Goal: Task Accomplishment & Management: Manage account settings

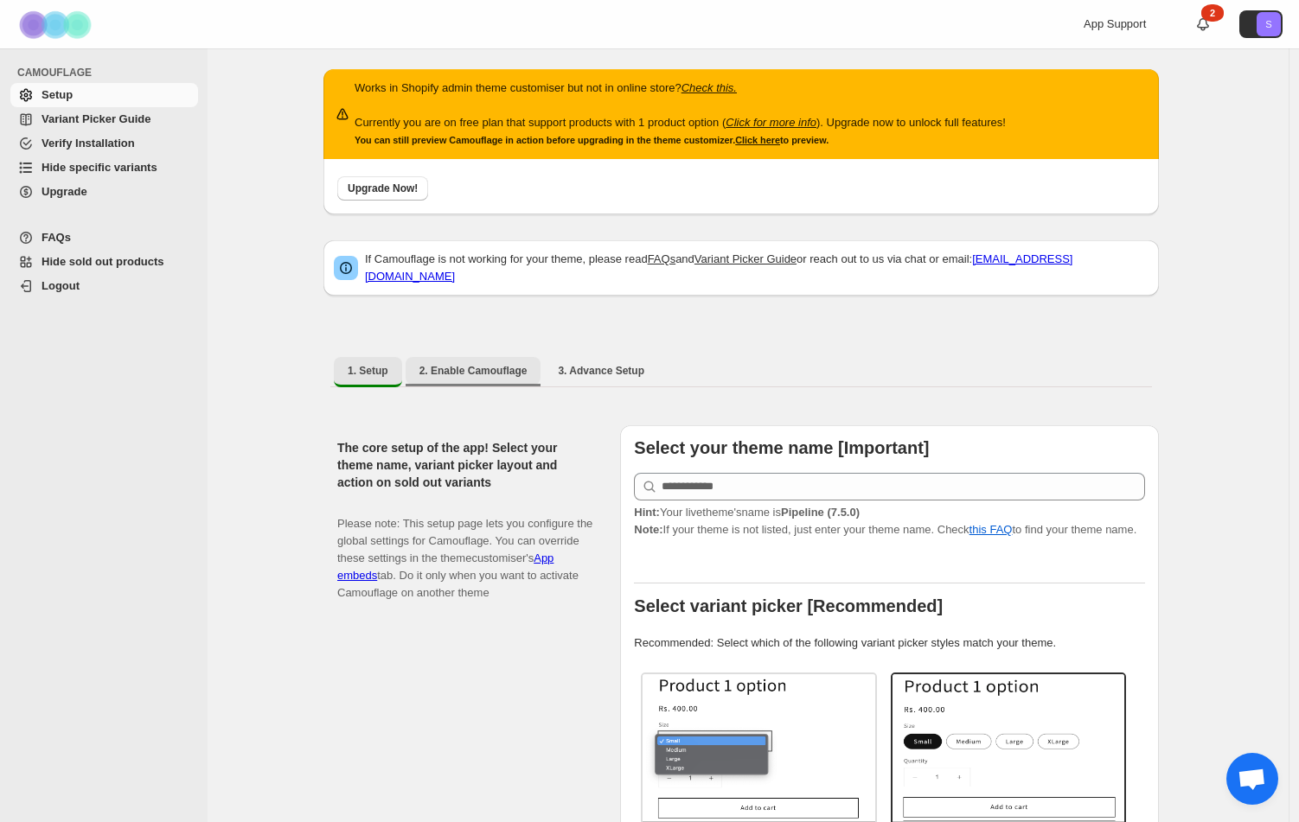
click at [468, 364] on span "2. Enable Camouflage" at bounding box center [473, 371] width 108 height 14
select select "**********"
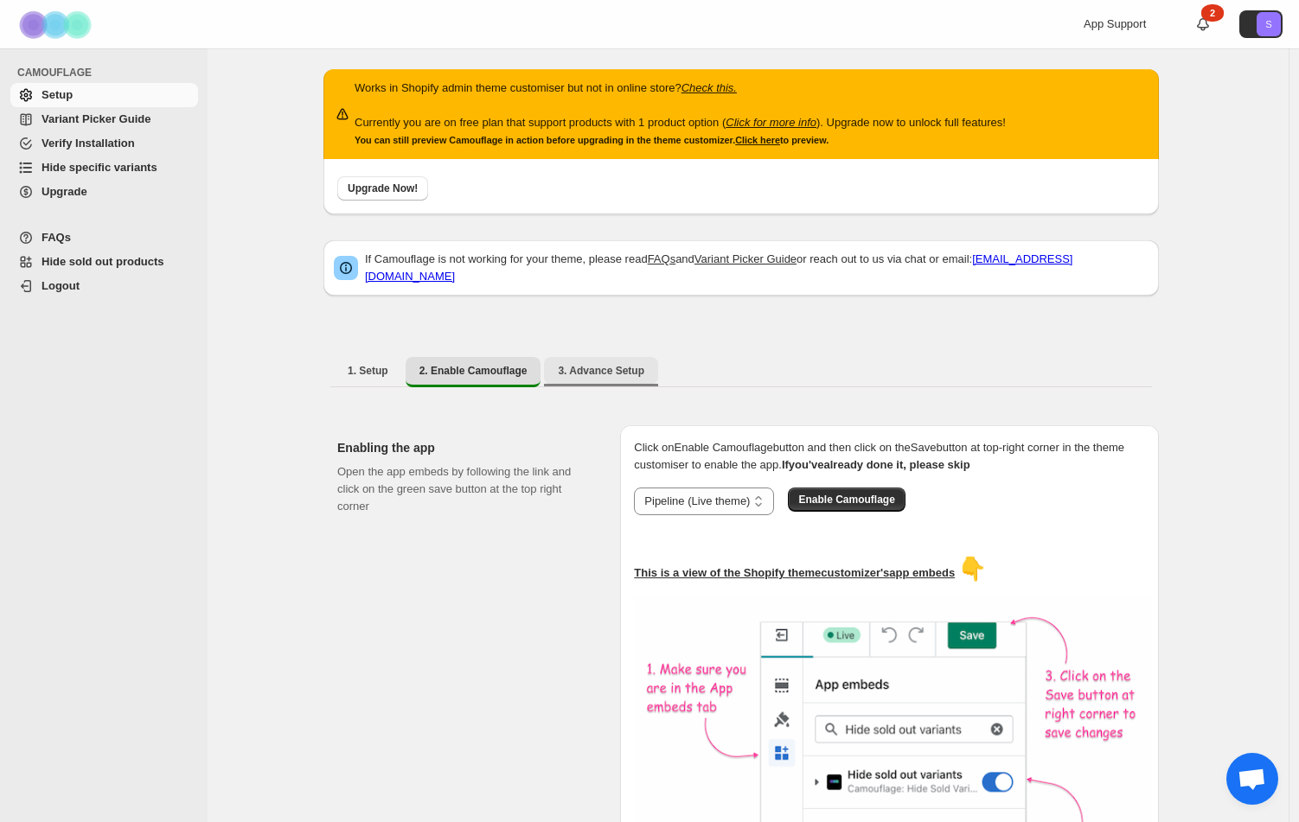
click at [640, 357] on button "3. Advance Setup" at bounding box center [601, 371] width 114 height 28
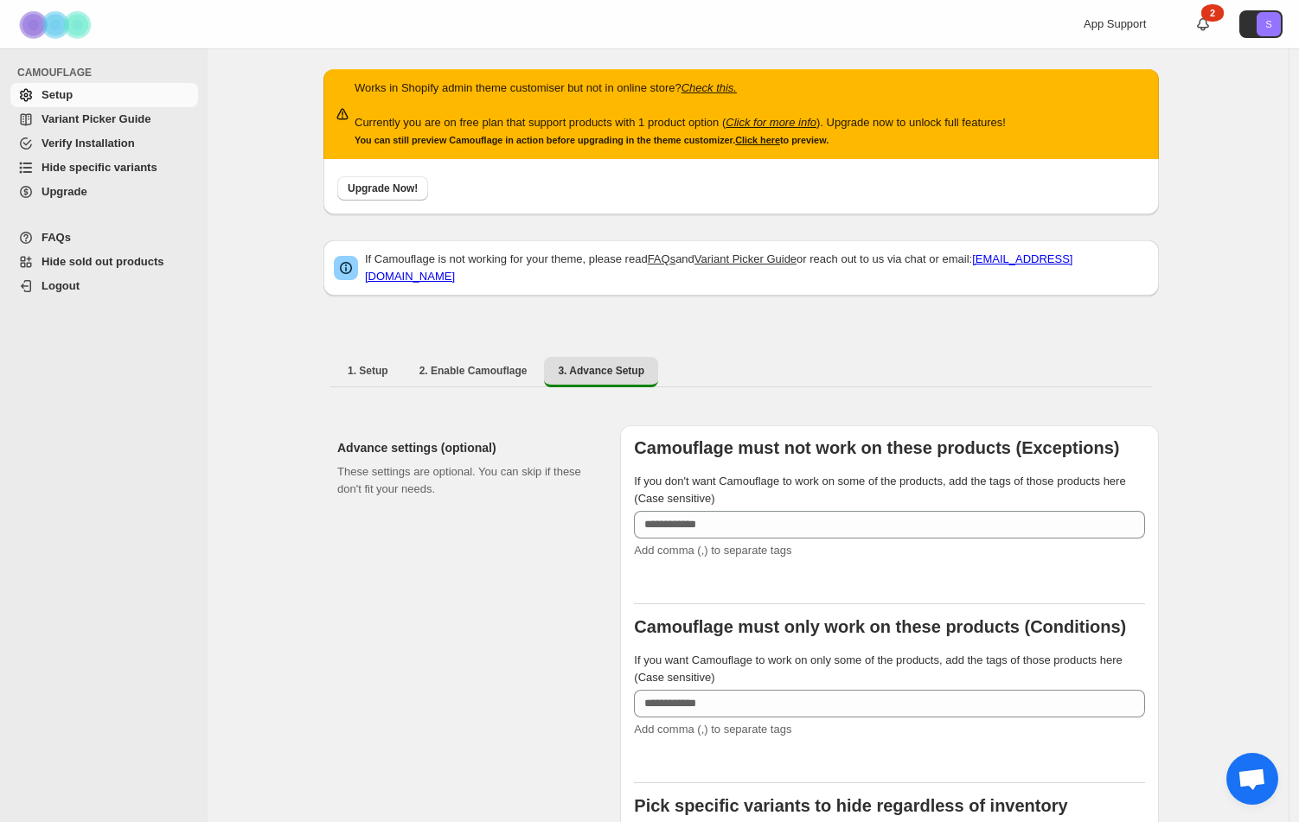
click at [61, 267] on span "Hide sold out products" at bounding box center [103, 261] width 123 height 13
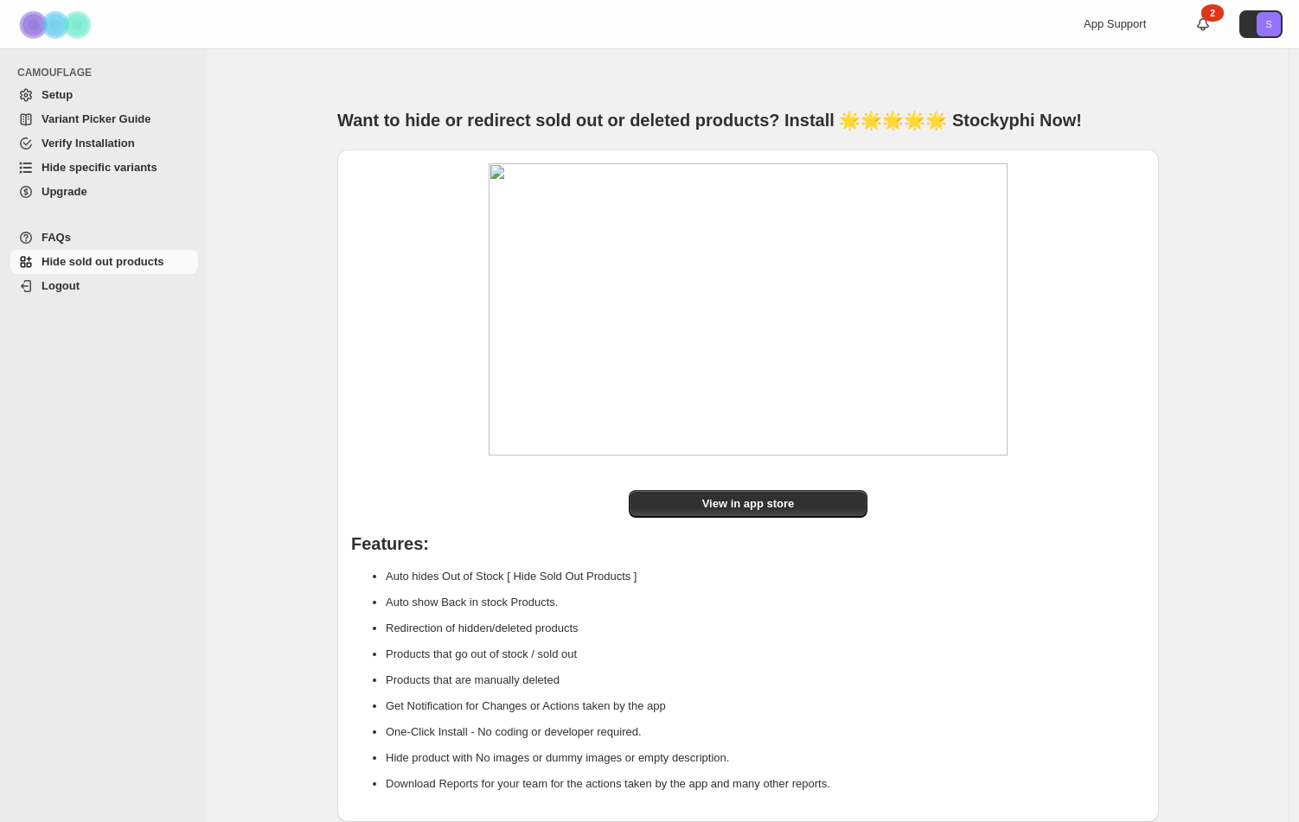
scroll to position [37, 0]
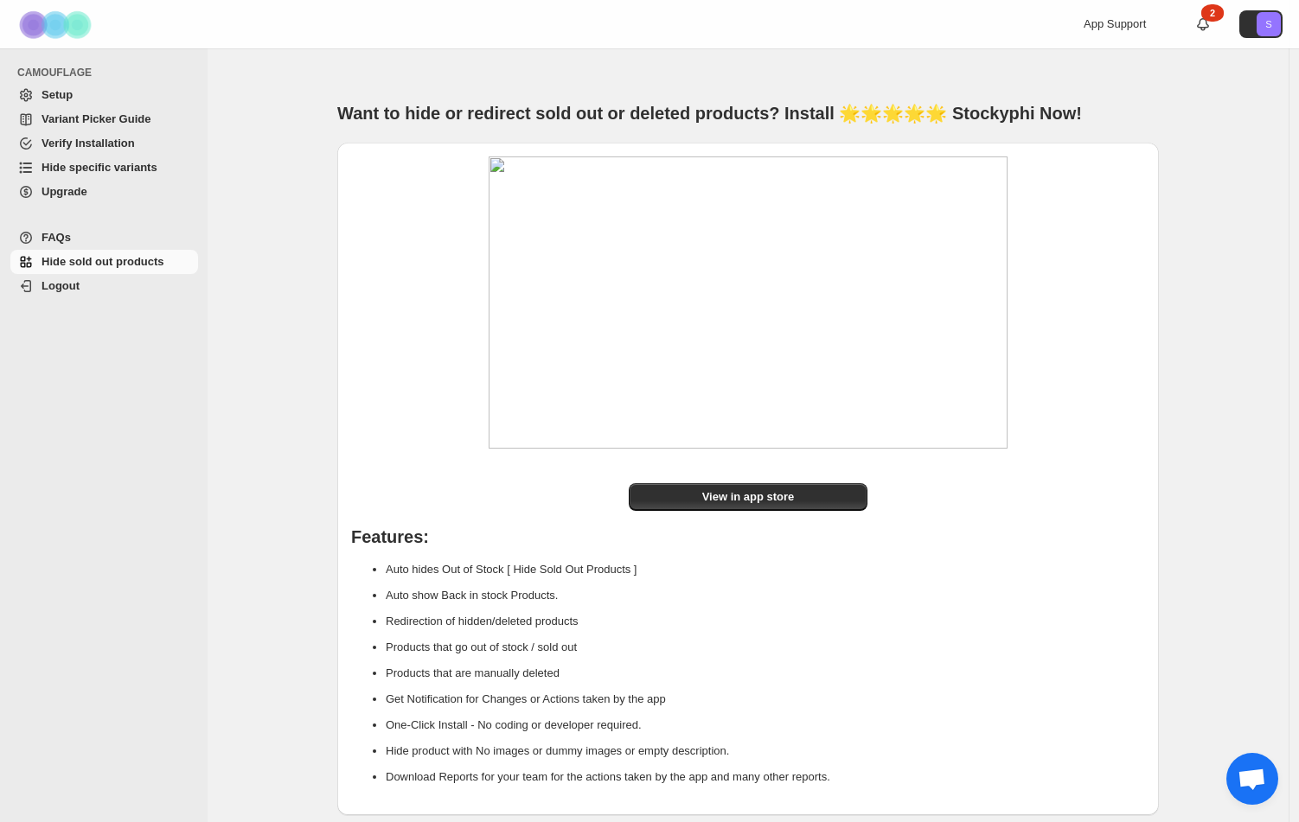
click at [63, 169] on span "Hide specific variants" at bounding box center [100, 167] width 116 height 13
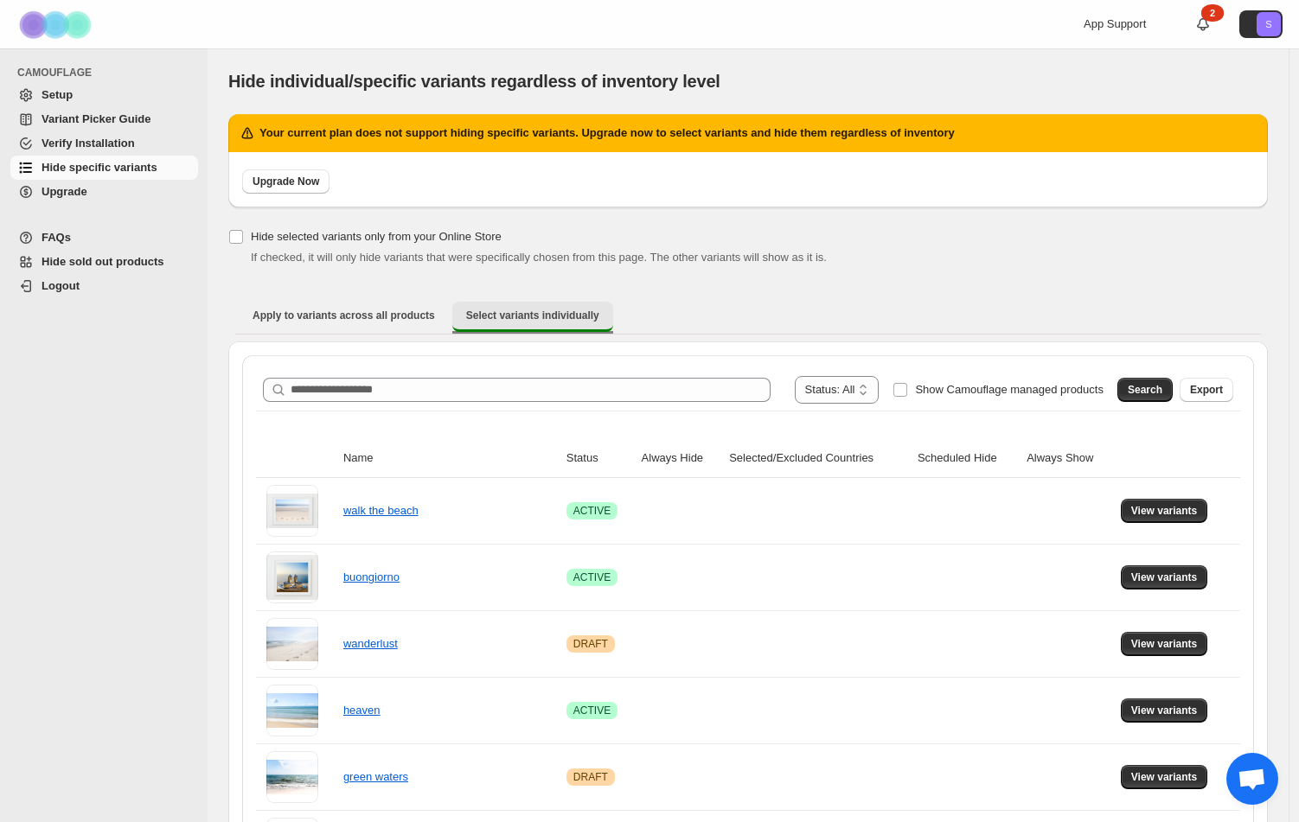
click at [551, 317] on span "Select variants individually" at bounding box center [532, 316] width 133 height 14
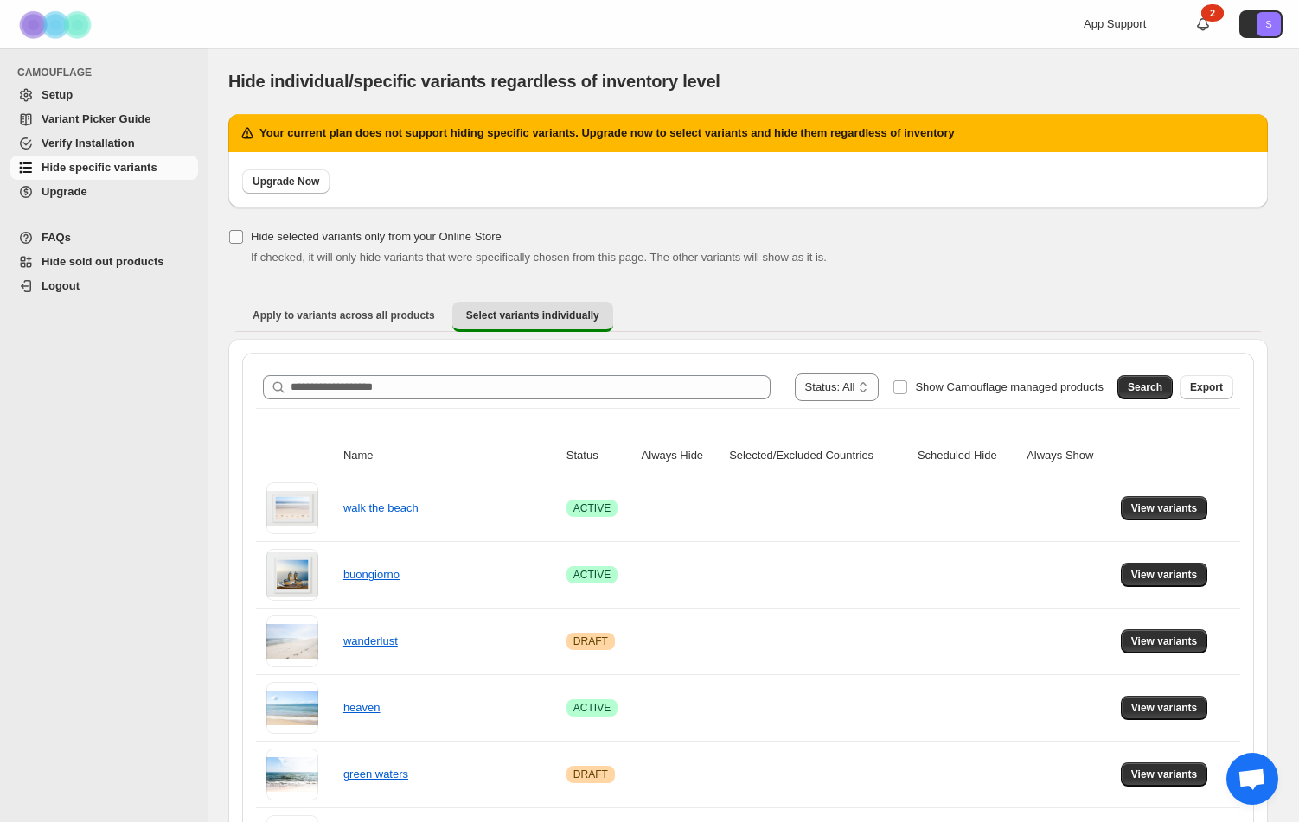
click at [352, 234] on span "Hide selected variants only from your Online Store" at bounding box center [376, 236] width 251 height 13
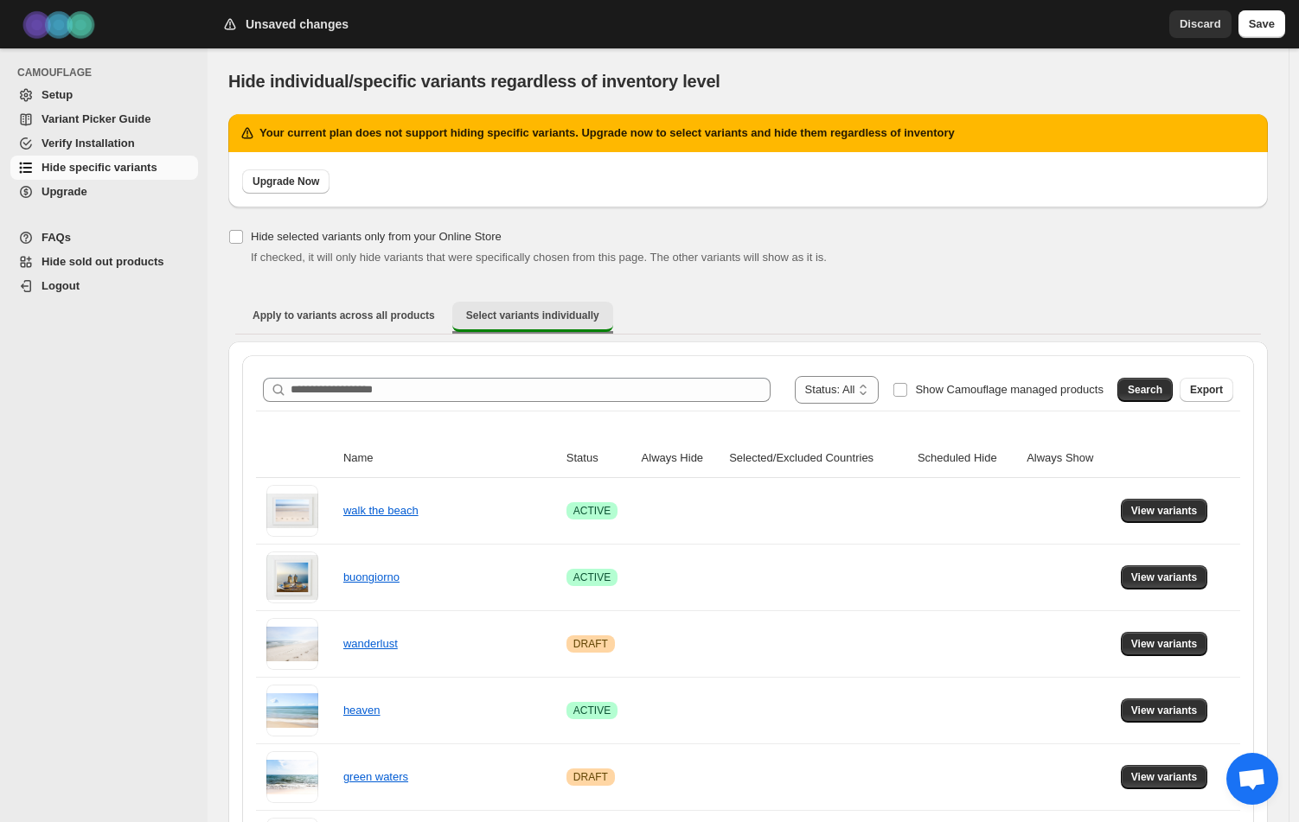
click at [534, 313] on span "Select variants individually" at bounding box center [532, 316] width 133 height 14
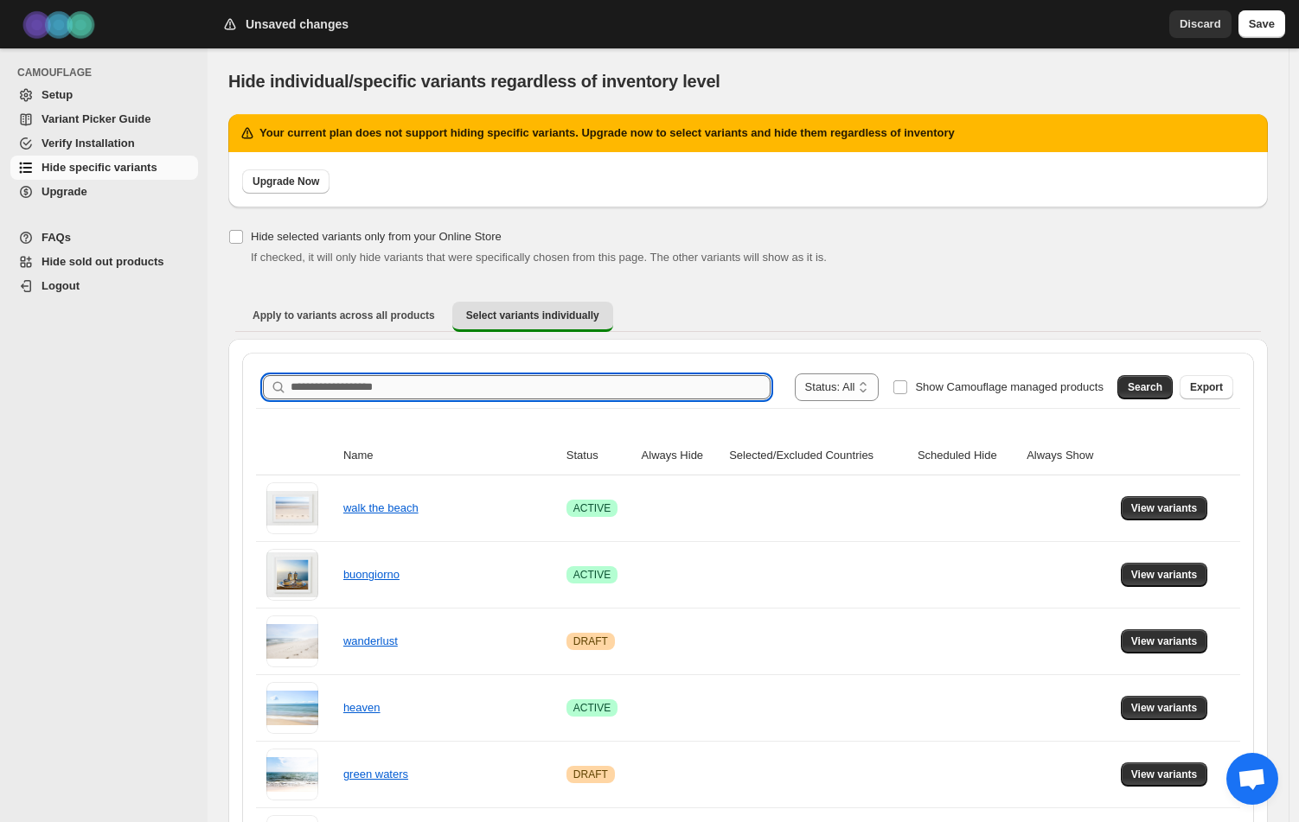
click at [511, 383] on input "Search product name" at bounding box center [531, 387] width 480 height 24
type input "*******"
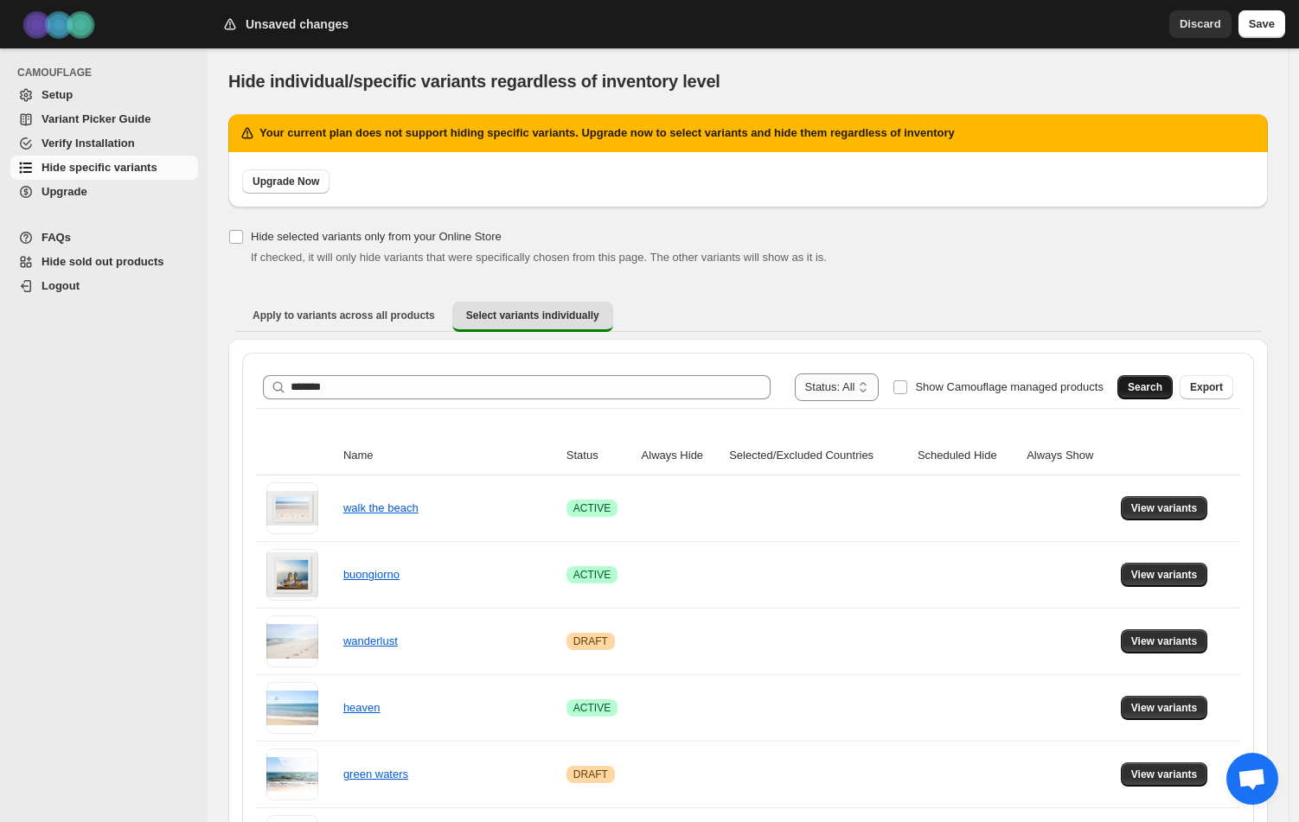
click at [1159, 384] on span "Search" at bounding box center [1145, 388] width 35 height 14
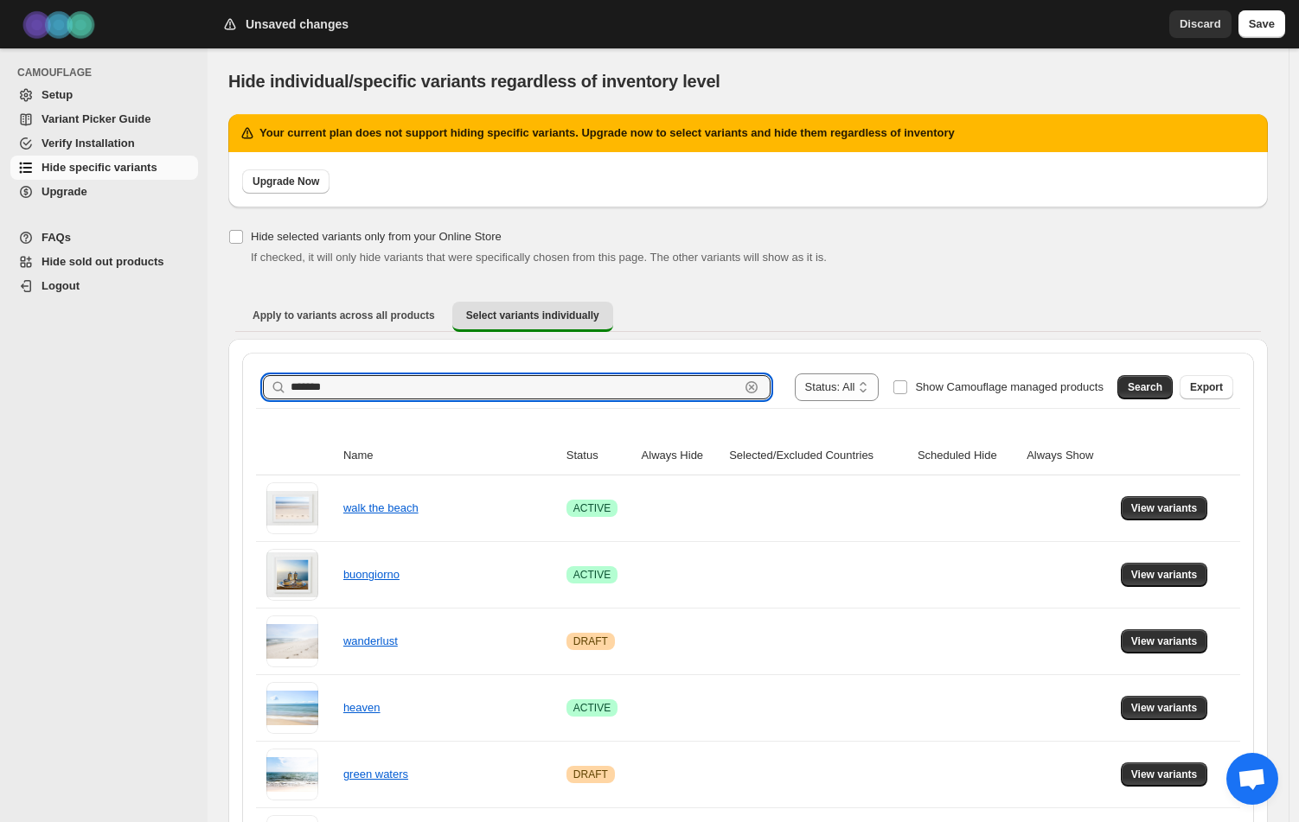
drag, startPoint x: 328, startPoint y: 391, endPoint x: 234, endPoint y: 391, distance: 93.4
click at [66, 86] on link "Setup" at bounding box center [104, 95] width 188 height 24
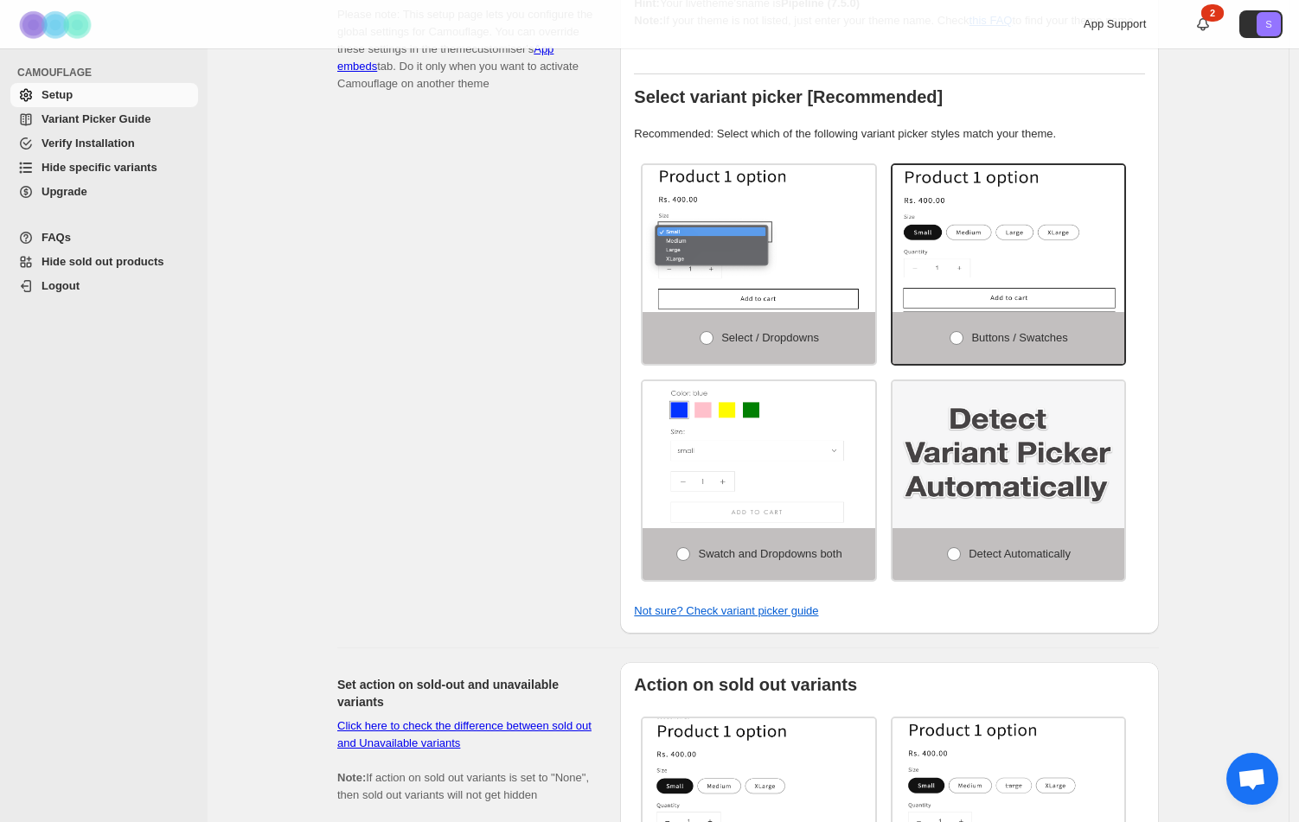
scroll to position [104, 0]
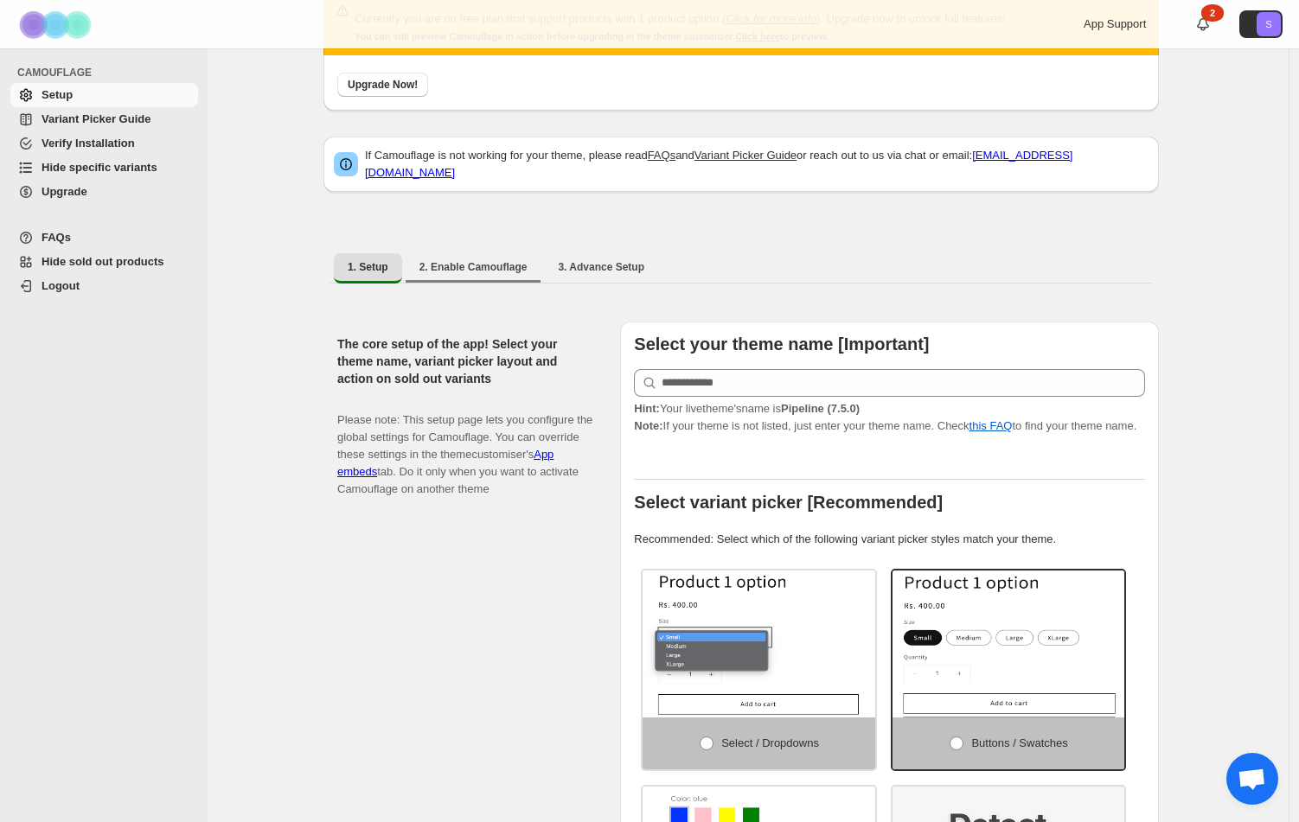
click at [477, 272] on li "2. Enable Camouflage" at bounding box center [474, 268] width 136 height 30
click at [582, 260] on span "3. Advance Setup" at bounding box center [601, 267] width 86 height 14
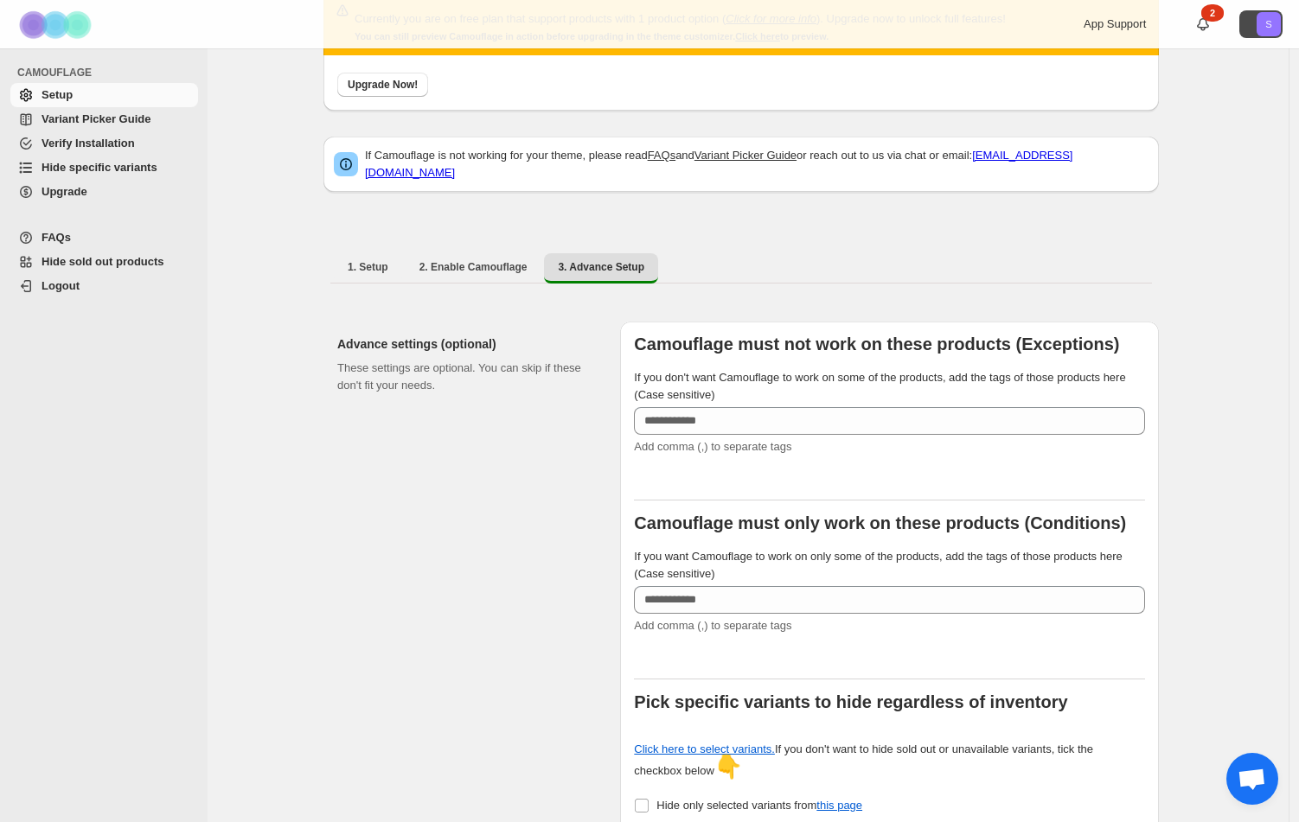
click at [1281, 21] on icon "S" at bounding box center [1269, 24] width 24 height 24
click at [1214, 98] on span "Logout" at bounding box center [1231, 101] width 35 height 13
